Goal: Task Accomplishment & Management: Use online tool/utility

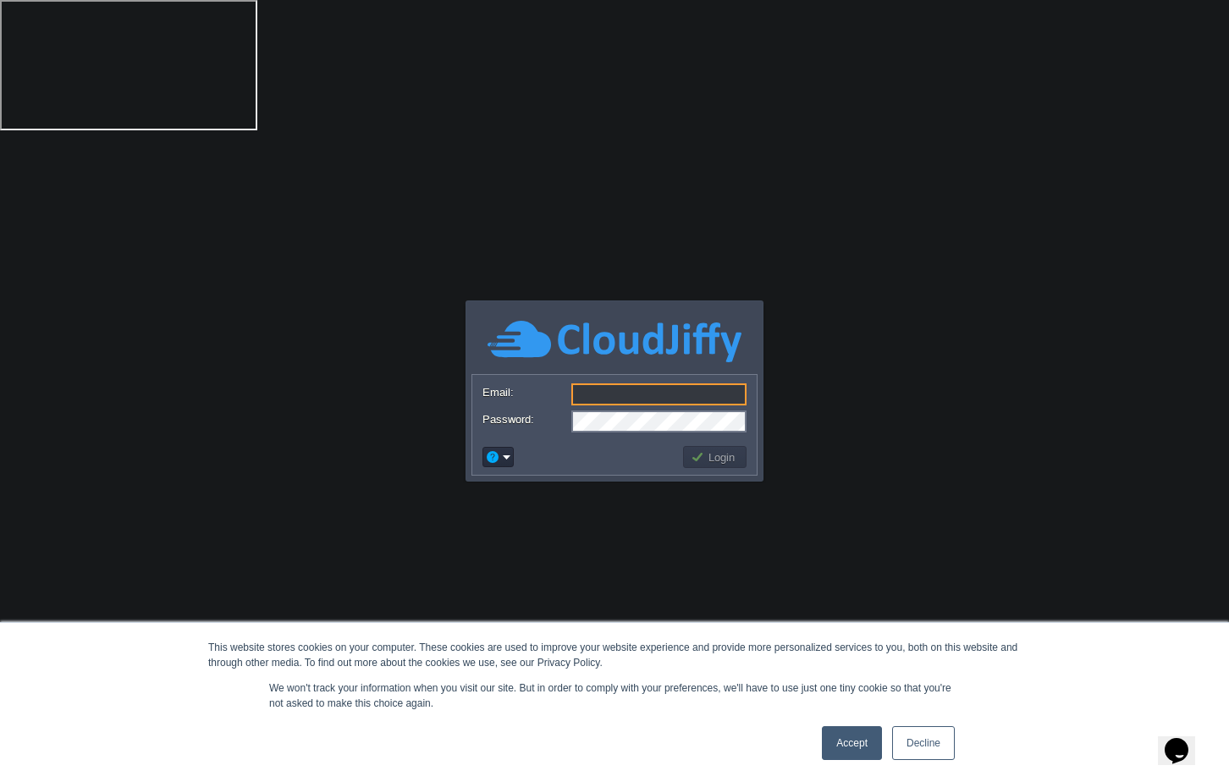
click at [647, 398] on input "Email:" at bounding box center [658, 394] width 175 height 22
type input "rjrjswrdvi"
click at [729, 350] on img at bounding box center [614, 341] width 254 height 47
click at [647, 395] on input "Email:" at bounding box center [658, 394] width 175 height 22
click at [626, 393] on input "Email:" at bounding box center [658, 394] width 175 height 22
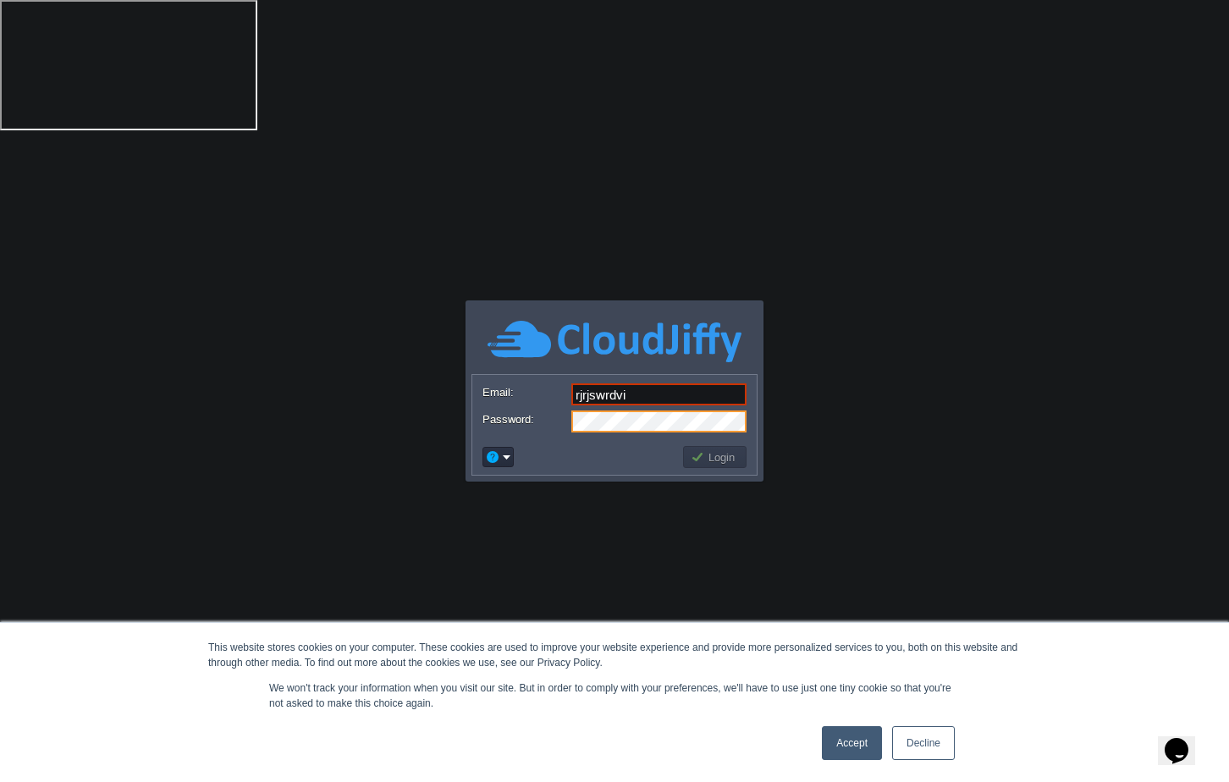
click at [586, 468] on td at bounding box center [580, 456] width 201 height 27
click at [698, 454] on button "Login" at bounding box center [715, 456] width 49 height 15
click at [676, 396] on input "rjrjswrdvi" at bounding box center [658, 394] width 175 height 22
click at [704, 453] on button "Login" at bounding box center [715, 456] width 49 height 15
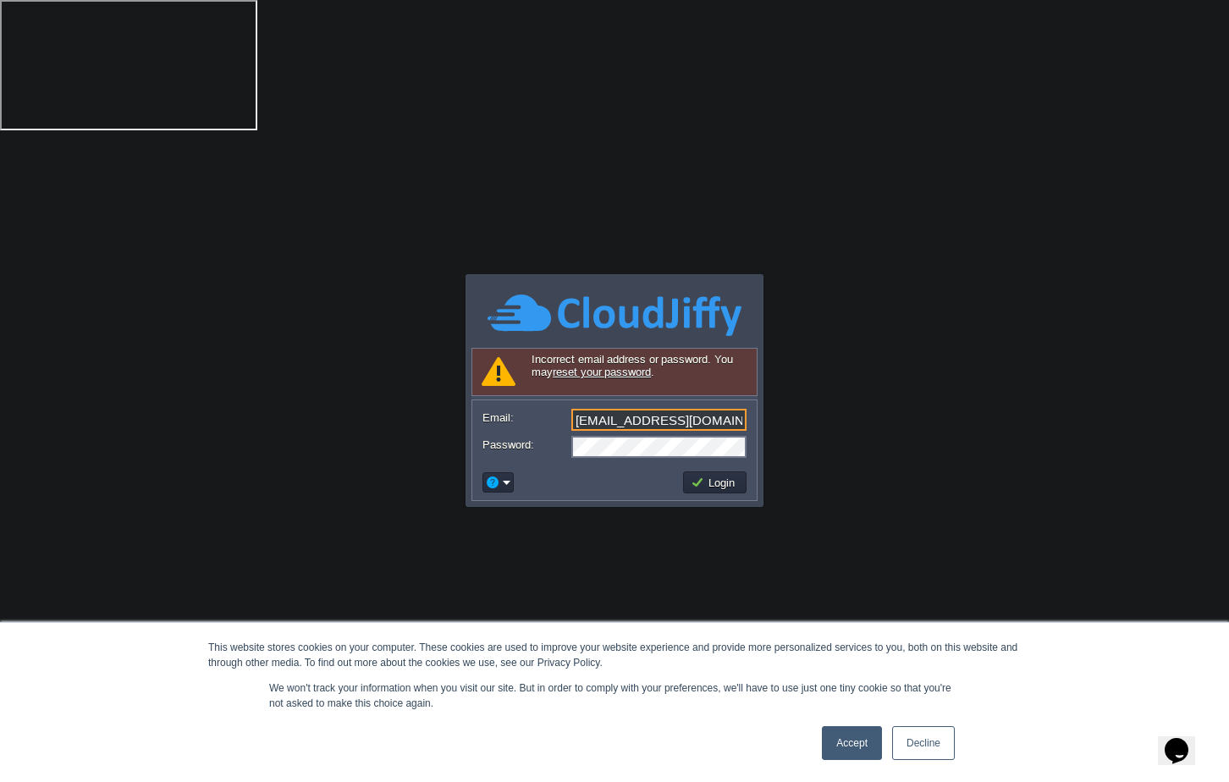
click at [595, 418] on input "rjrjswrdvi@aarsfs.com" at bounding box center [658, 420] width 175 height 22
type input "contact@aarsfs.com"
click at [718, 476] on button "Login" at bounding box center [715, 482] width 49 height 15
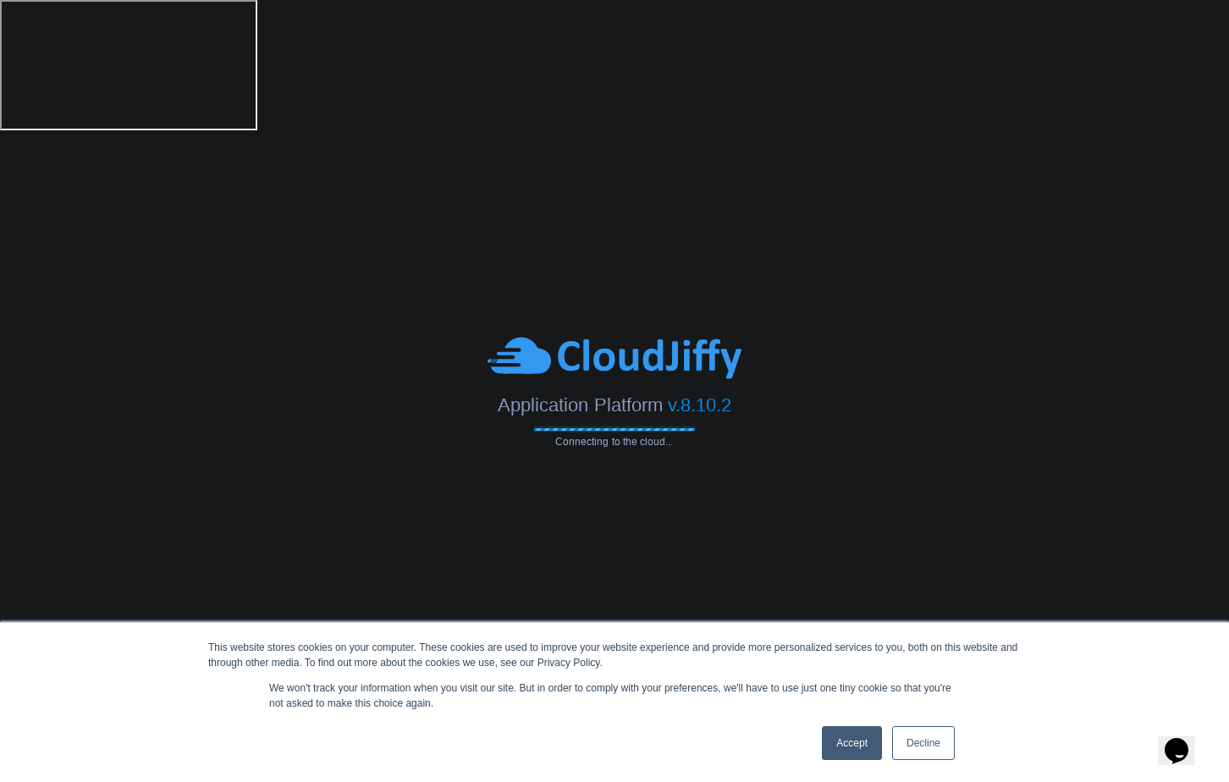
click at [851, 745] on link "Accept" at bounding box center [852, 743] width 60 height 34
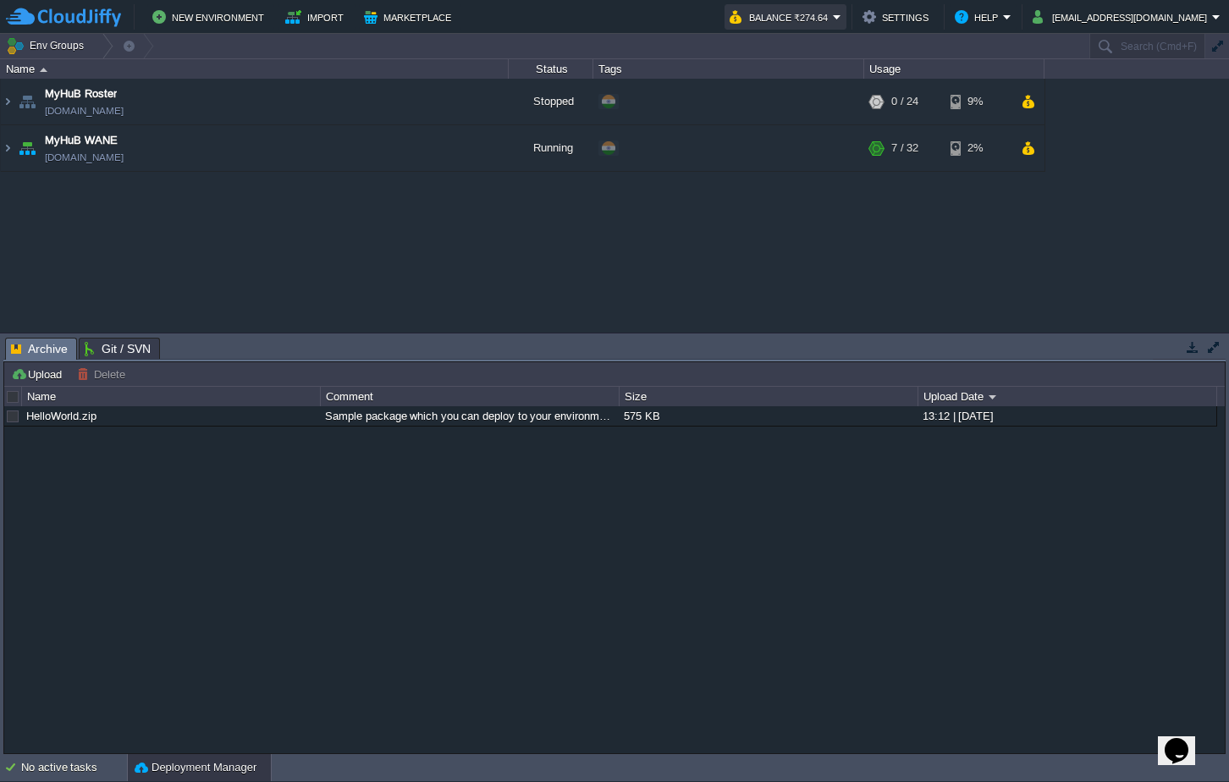
click at [833, 21] on button "Balance ₹274.64" at bounding box center [780, 17] width 103 height 20
click at [825, 497] on div "HelloWorld.zip Sample package which you can deploy to your environment. Feel fr…" at bounding box center [614, 579] width 1220 height 346
